Goal: Transaction & Acquisition: Book appointment/travel/reservation

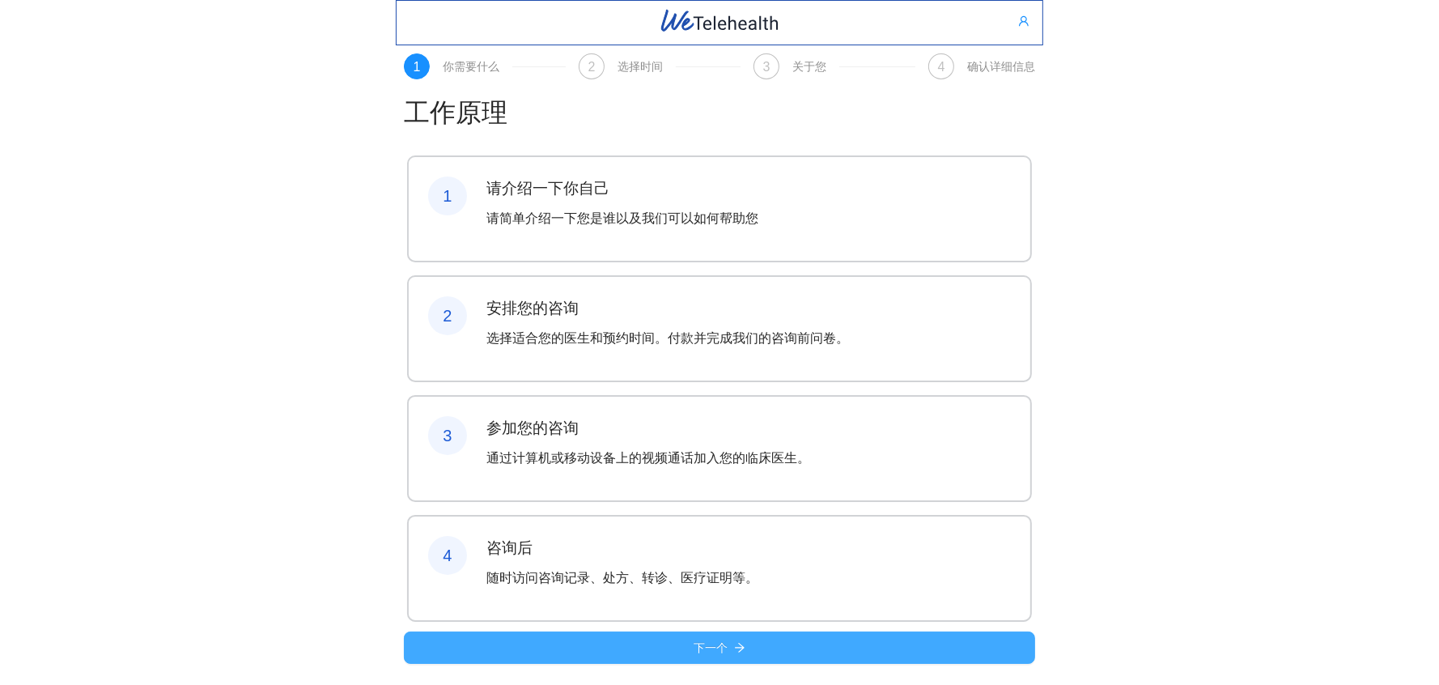
click at [764, 636] on button "下一个" at bounding box center [719, 647] width 631 height 32
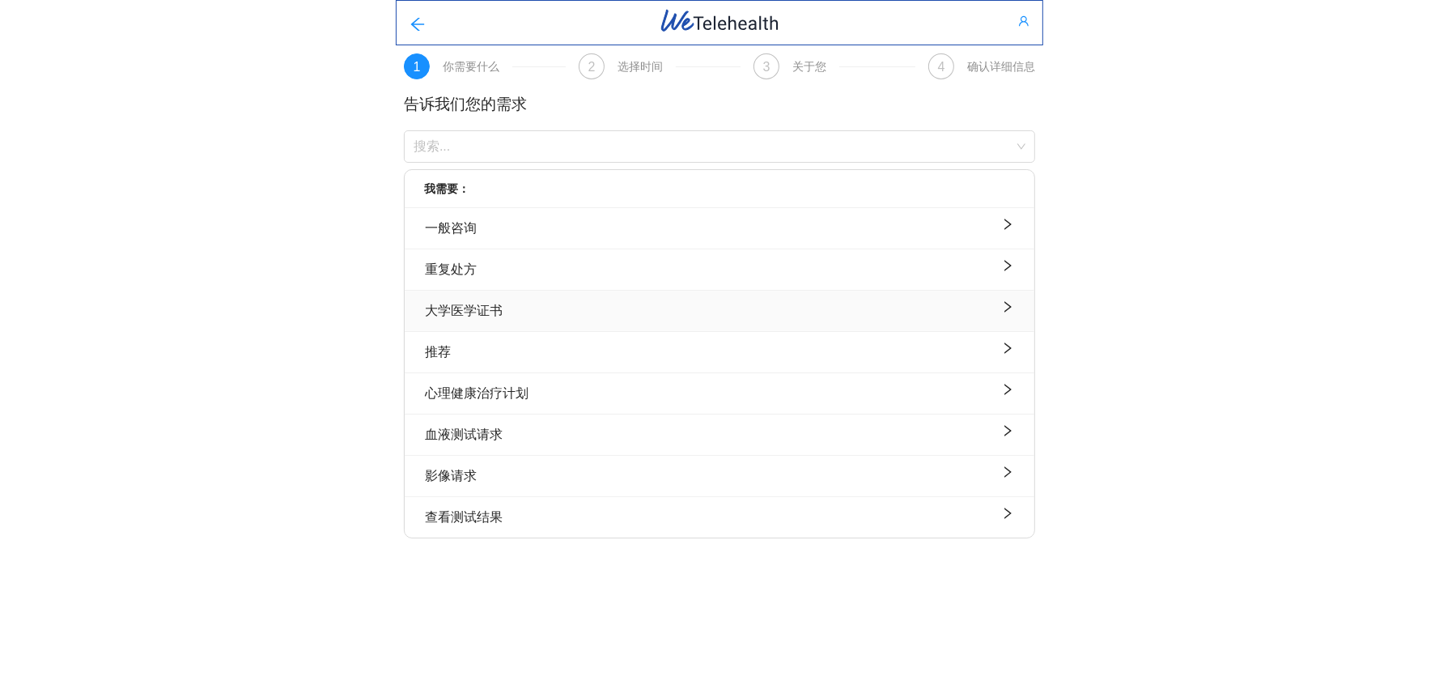
click at [516, 307] on div "大学医学证书" at bounding box center [719, 310] width 589 height 20
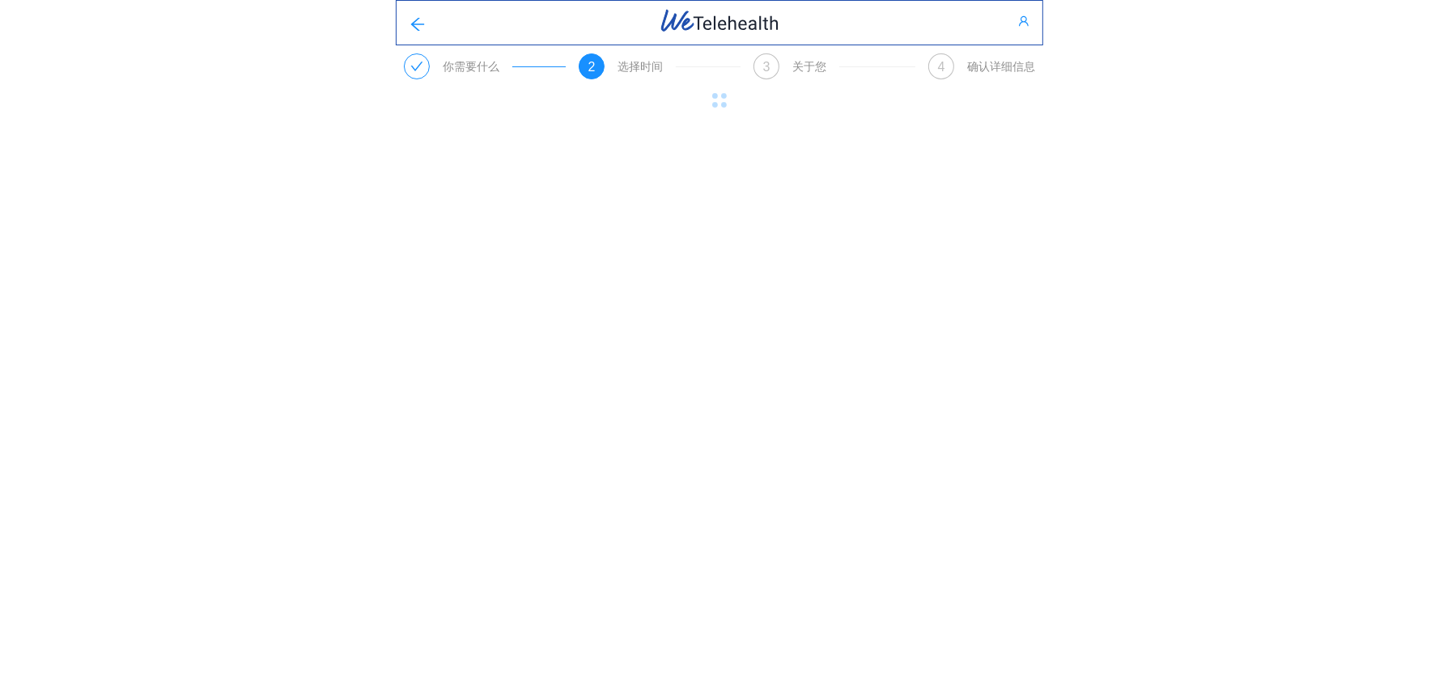
click at [627, 315] on body "你需要什么 2 选择时间 3 关于您 4 确认详细信息 原文 请对此翻译评分 您的反馈将用于改进谷歌翻译 Select your clinician" at bounding box center [719, 342] width 1439 height 685
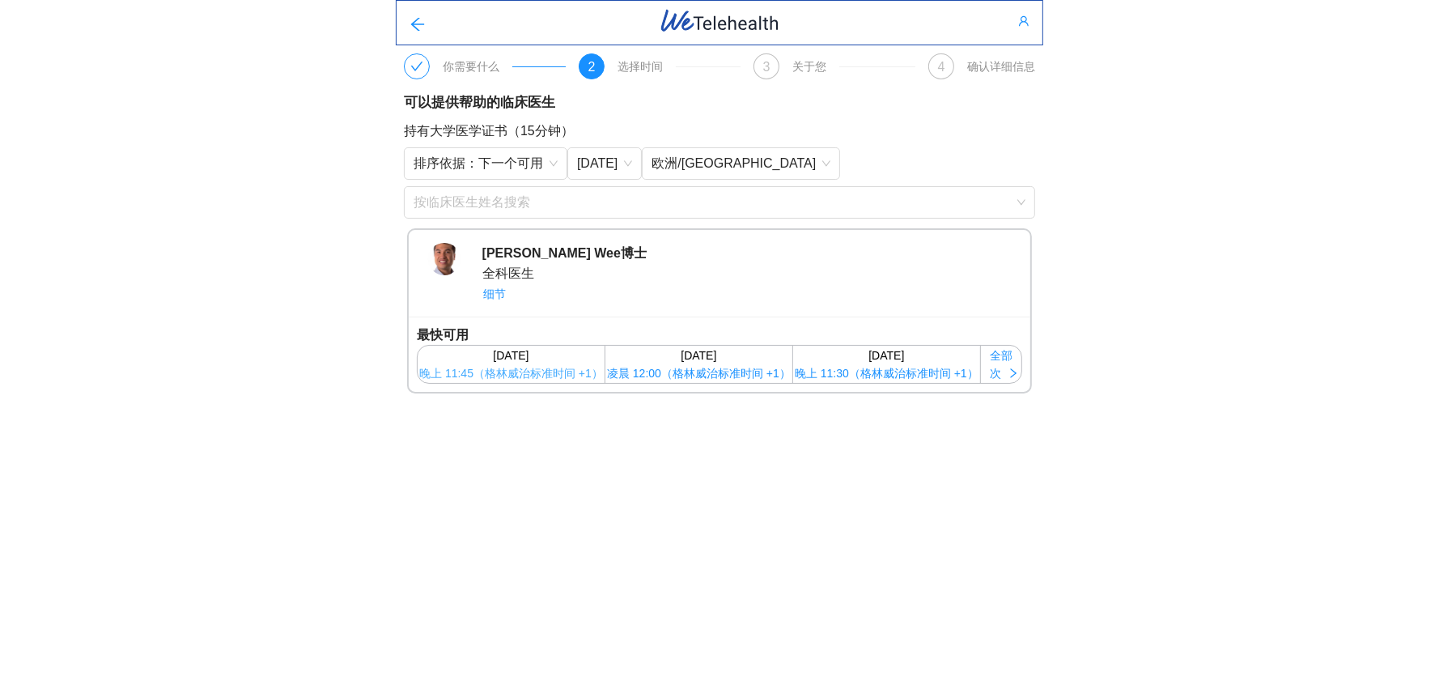
click at [556, 364] on div "[DATE]" at bounding box center [511, 355] width 185 height 18
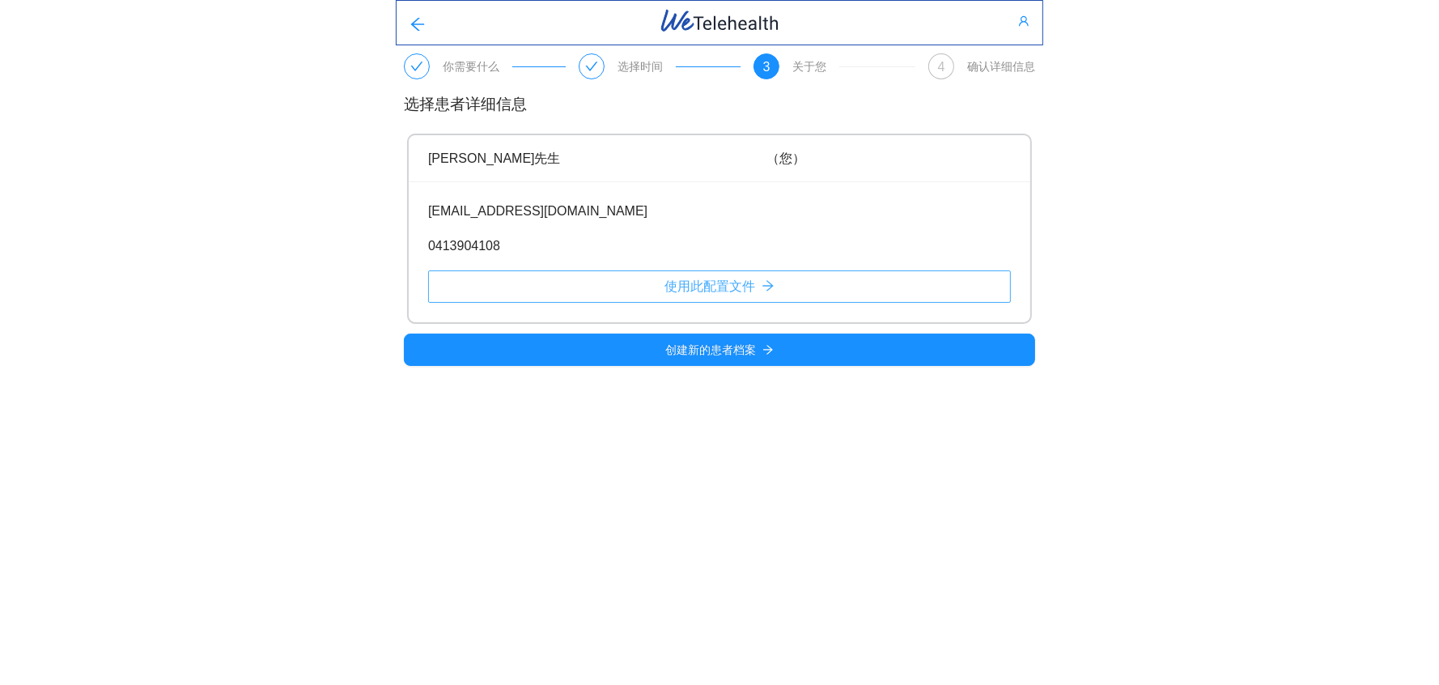
click at [587, 291] on button "使用此配置文件" at bounding box center [719, 286] width 583 height 32
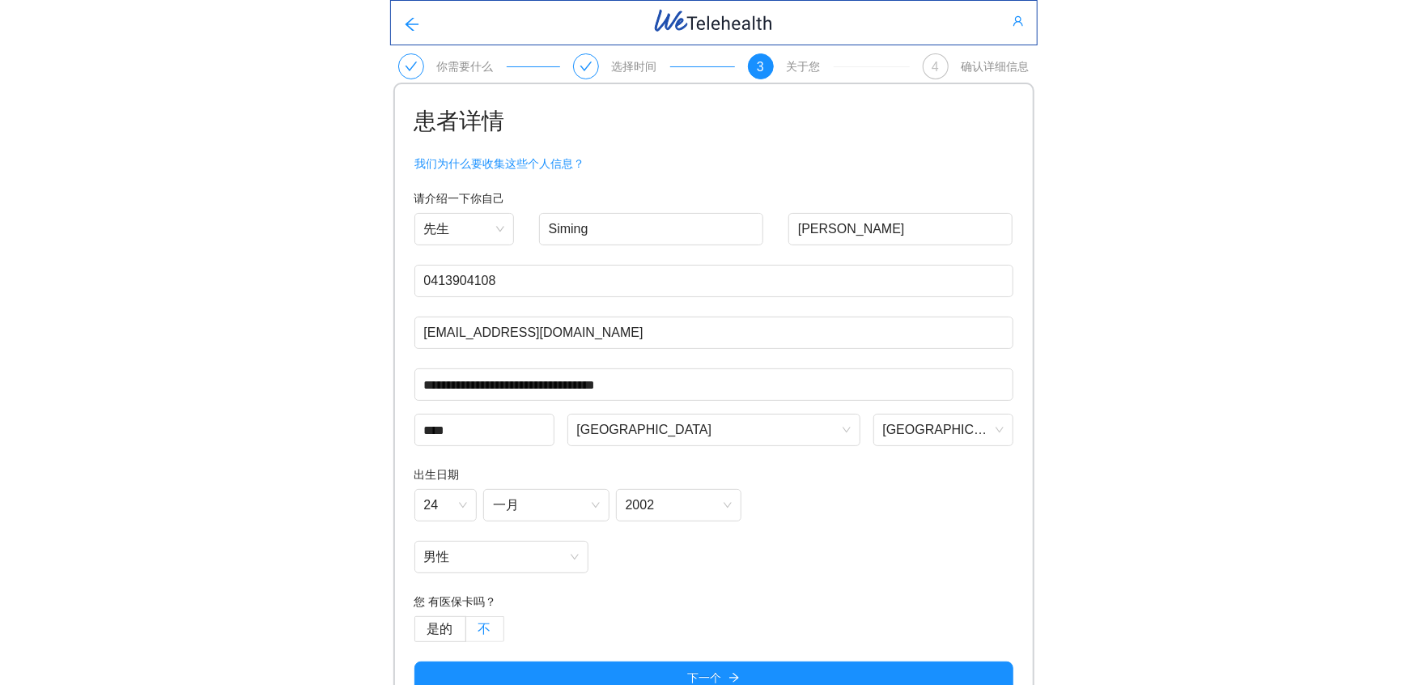
click at [480, 618] on label "不" at bounding box center [485, 629] width 38 height 26
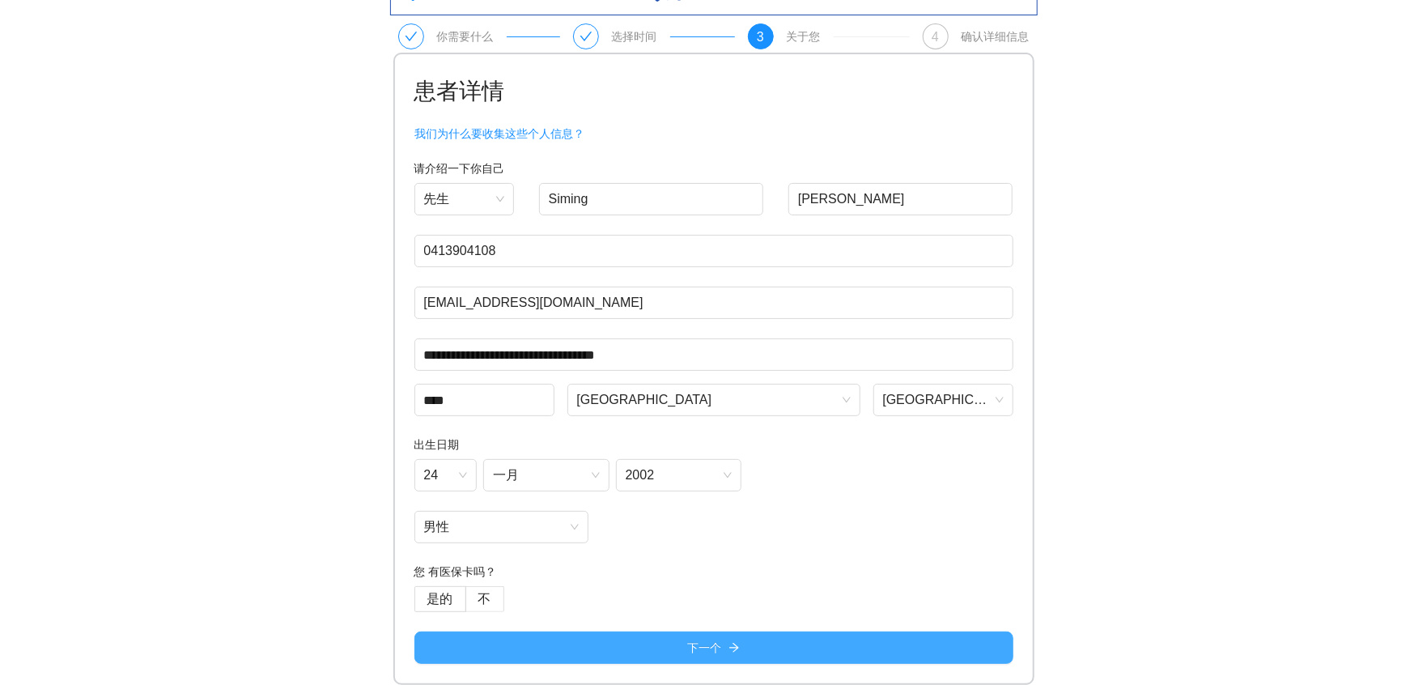
click at [601, 647] on button "下一个" at bounding box center [713, 647] width 599 height 32
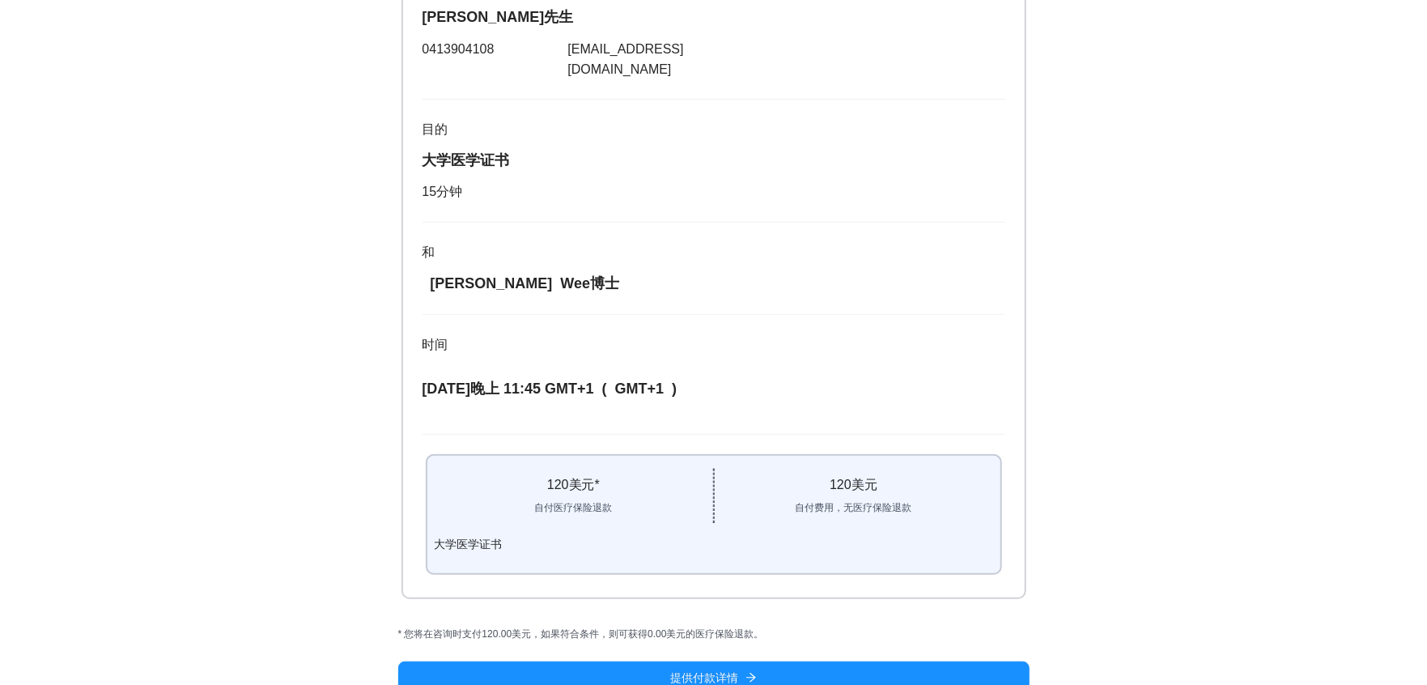
scroll to position [218, 0]
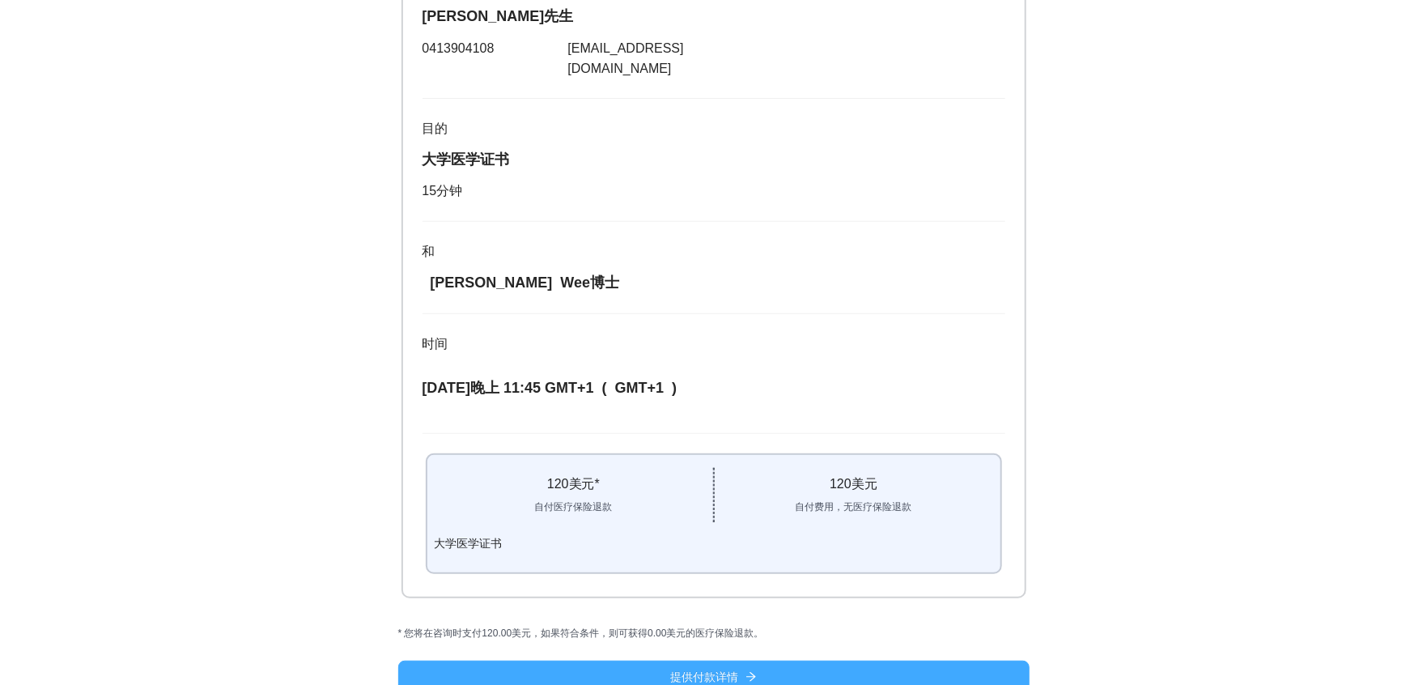
click at [680, 670] on font "提供付款详情" at bounding box center [705, 676] width 68 height 13
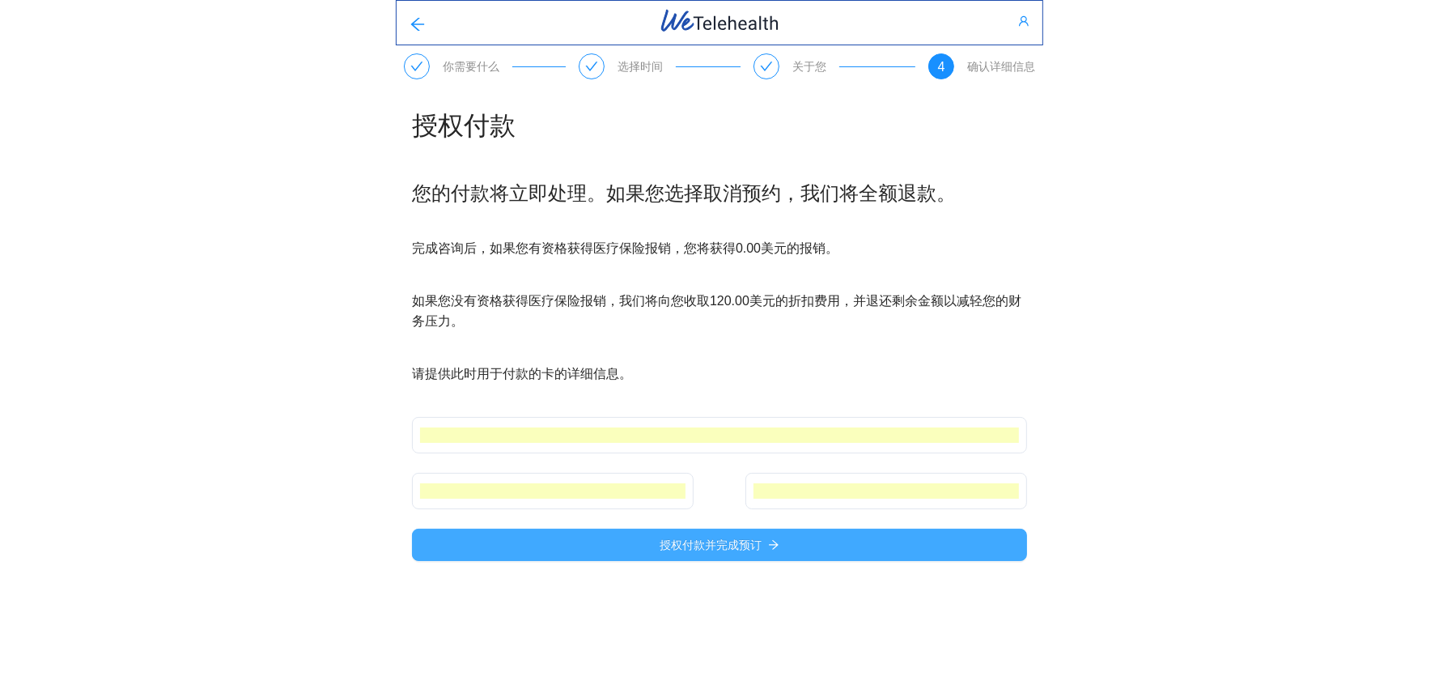
click at [774, 548] on icon "向右箭头" at bounding box center [773, 544] width 11 height 11
